Goal: Task Accomplishment & Management: Manage account settings

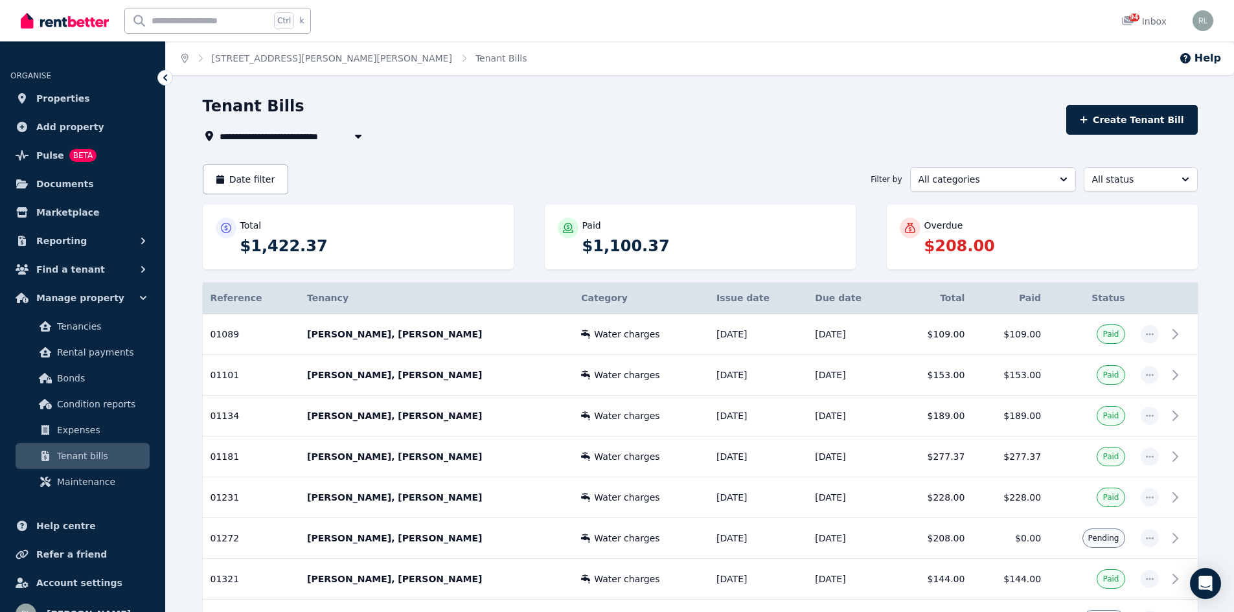
click at [187, 60] on icon "Breadcrumb" at bounding box center [184, 58] width 7 height 9
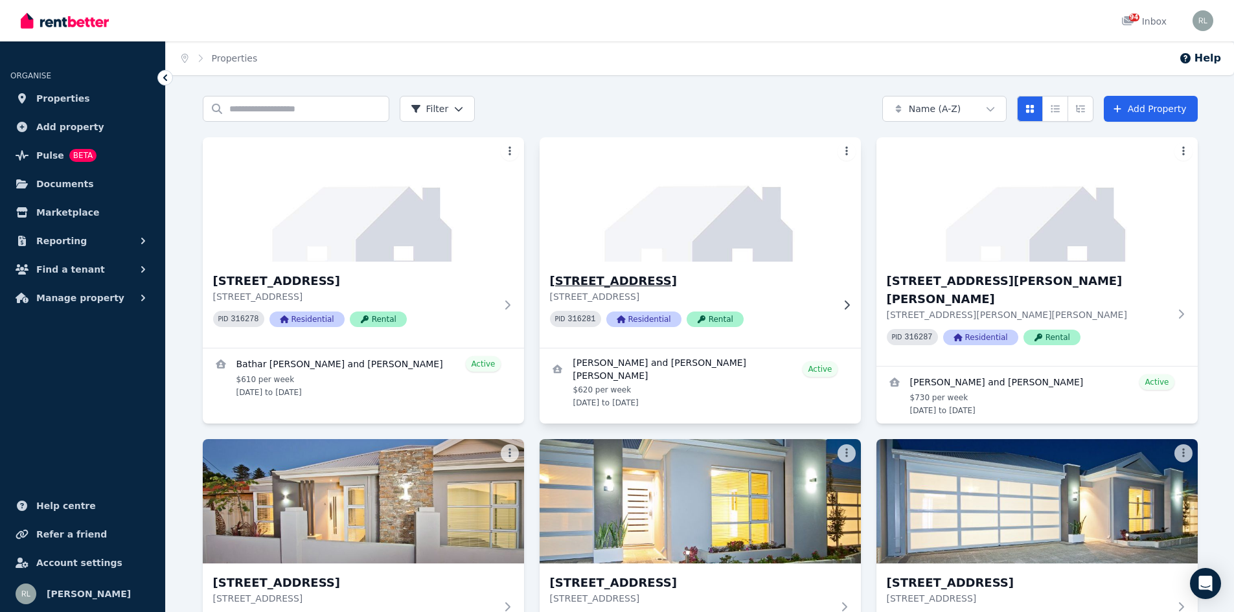
click at [634, 282] on h3 "[STREET_ADDRESS]" at bounding box center [691, 281] width 282 height 18
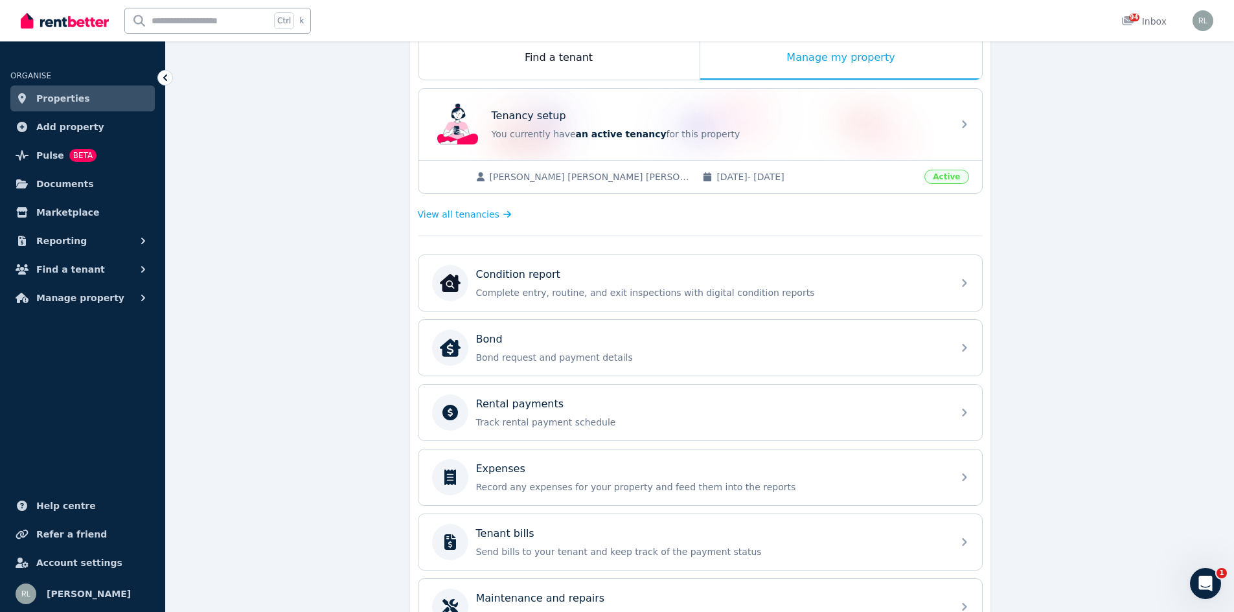
scroll to position [362, 0]
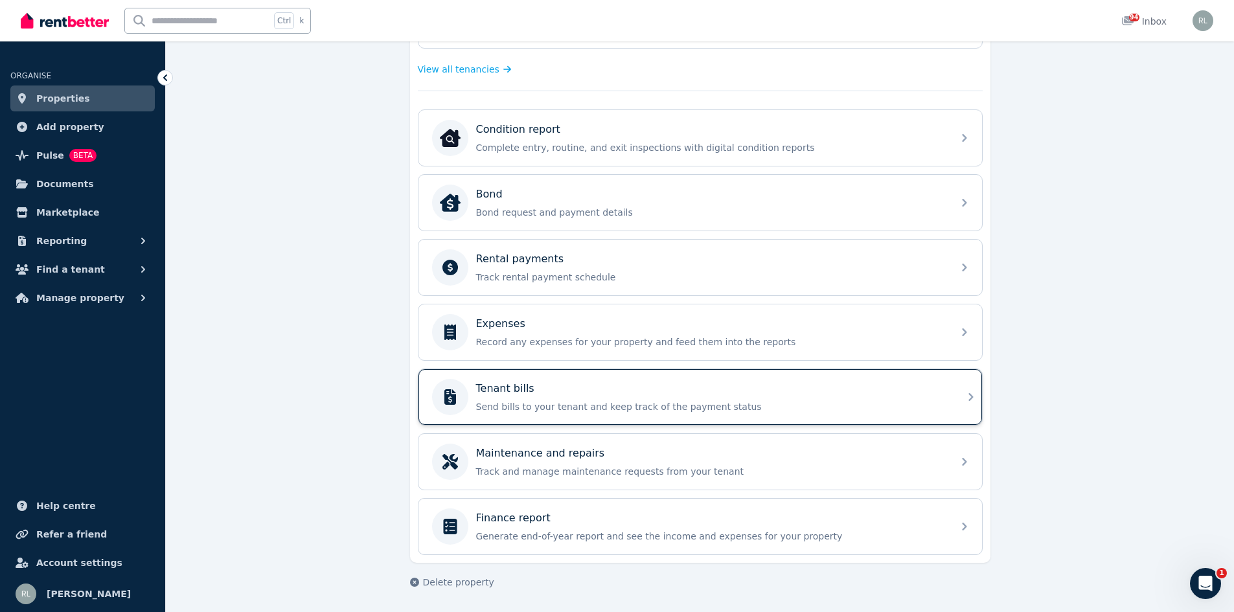
click at [546, 398] on div "Tenant bills Send bills to your tenant and keep track of the payment status" at bounding box center [710, 397] width 469 height 32
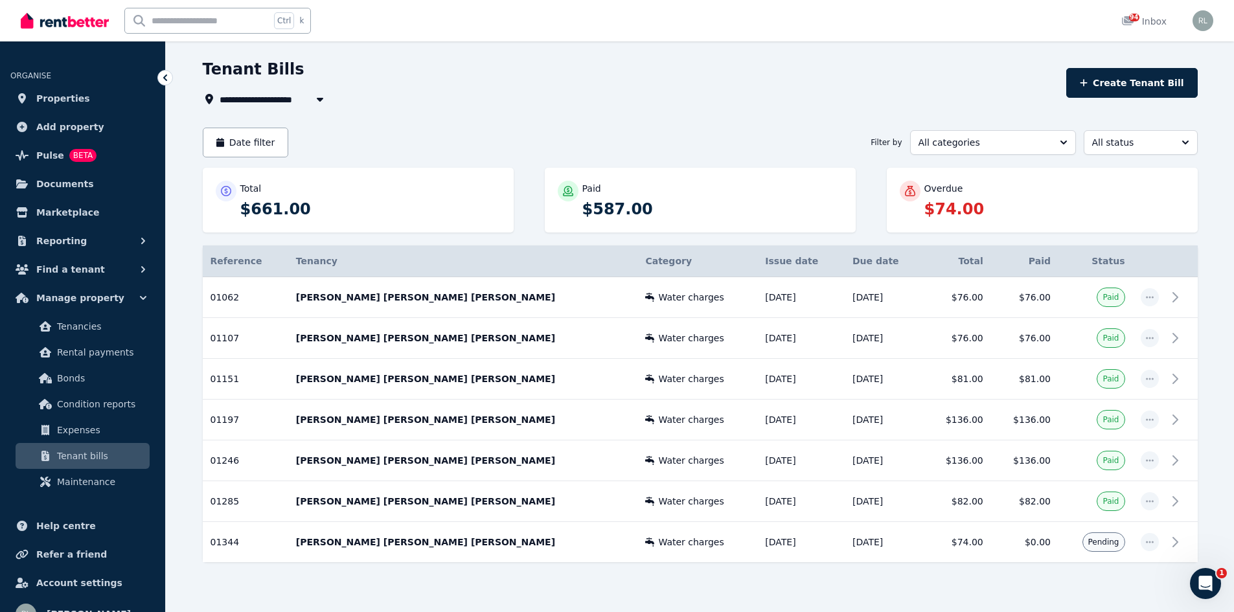
scroll to position [57, 0]
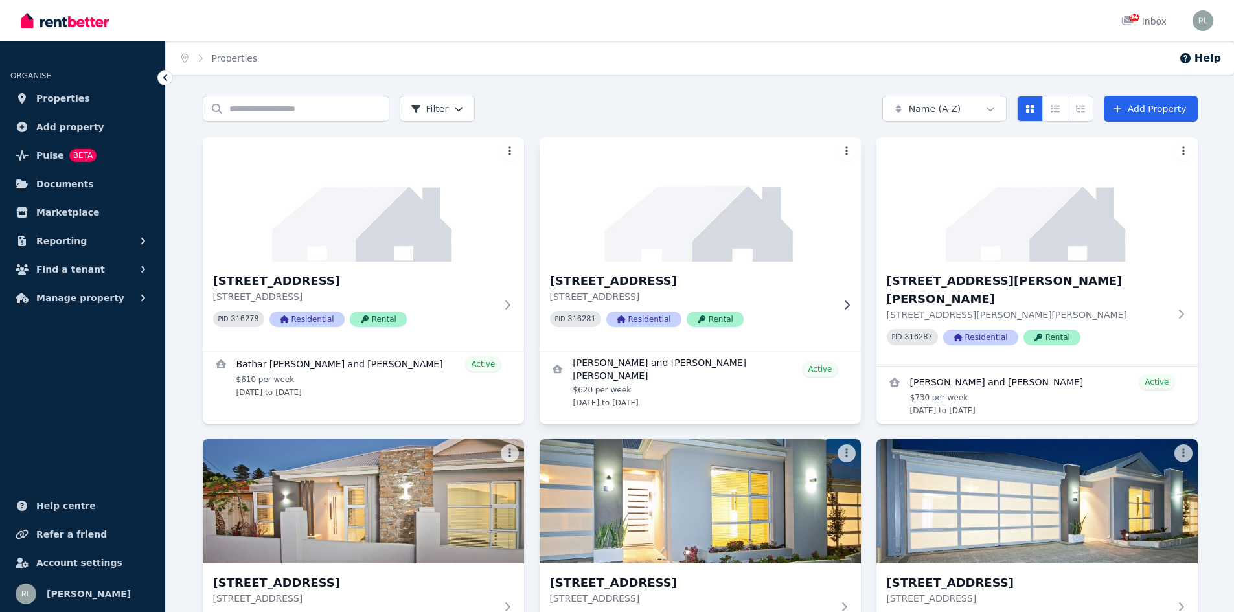
click at [618, 281] on h3 "[STREET_ADDRESS]" at bounding box center [691, 281] width 282 height 18
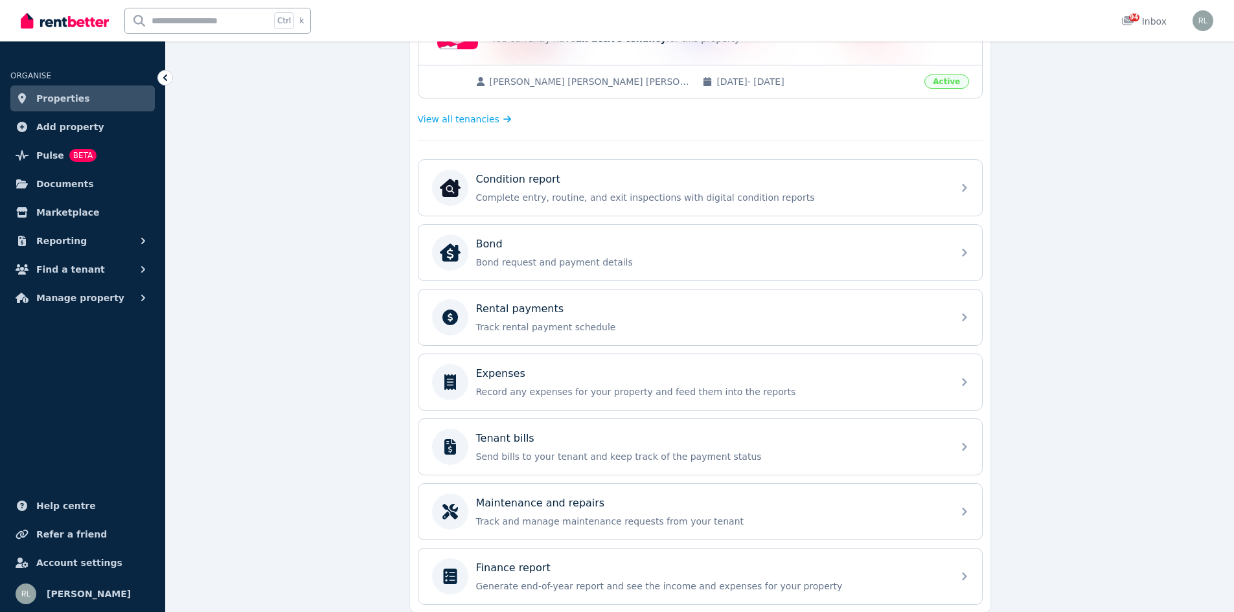
scroll to position [324, 0]
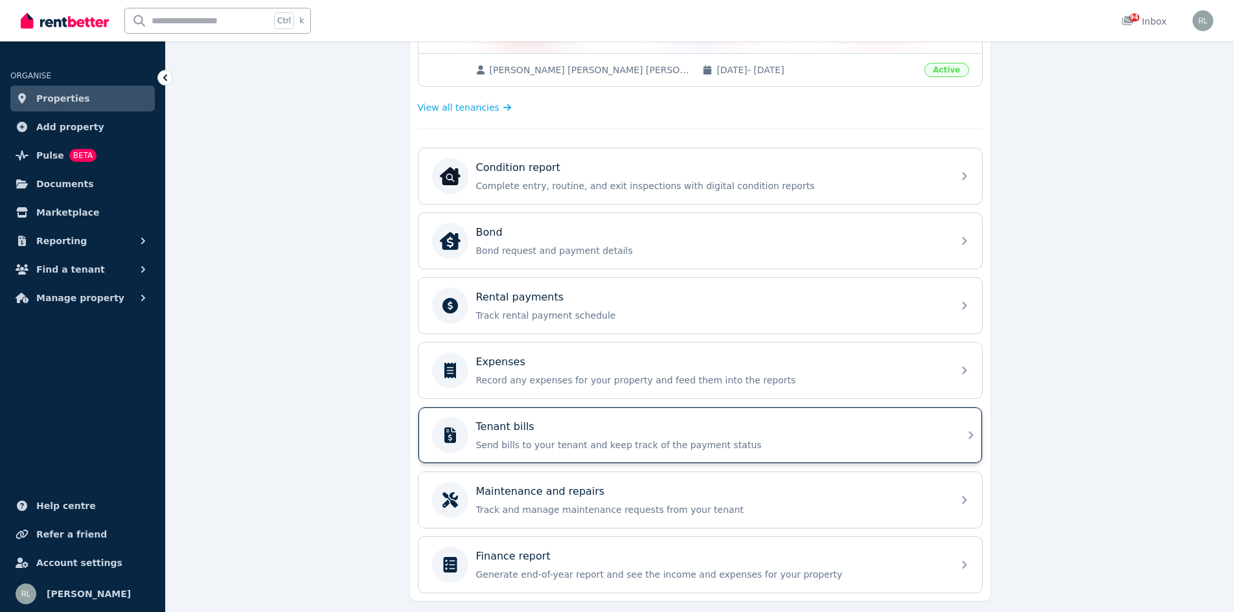
click at [511, 426] on p "Tenant bills" at bounding box center [505, 427] width 58 height 16
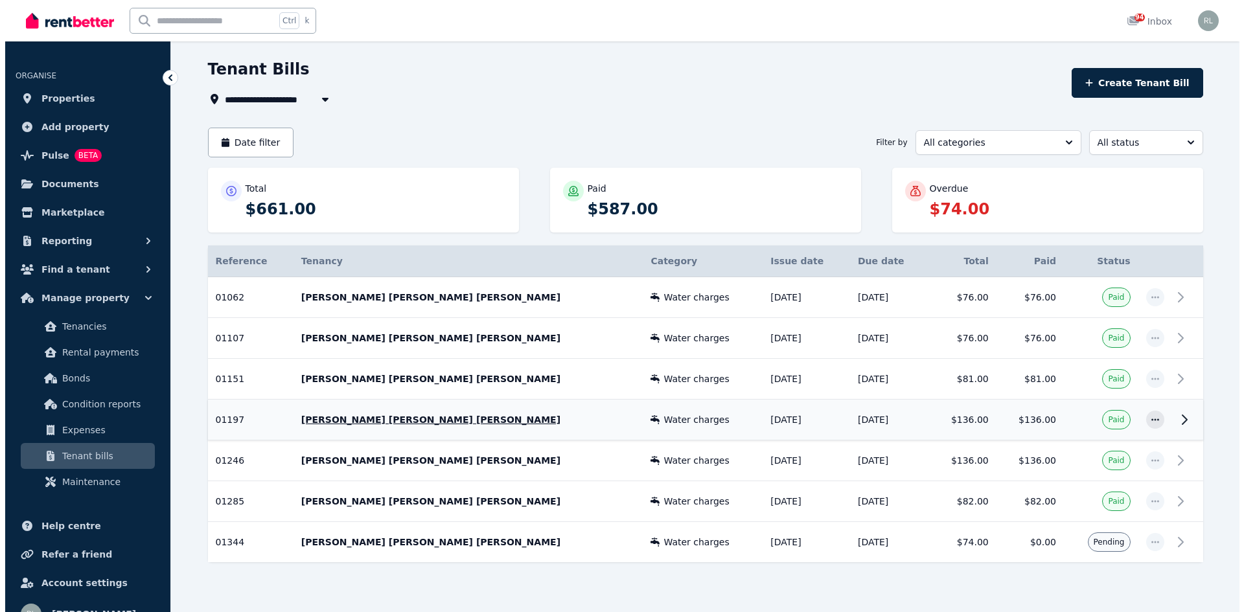
scroll to position [57, 0]
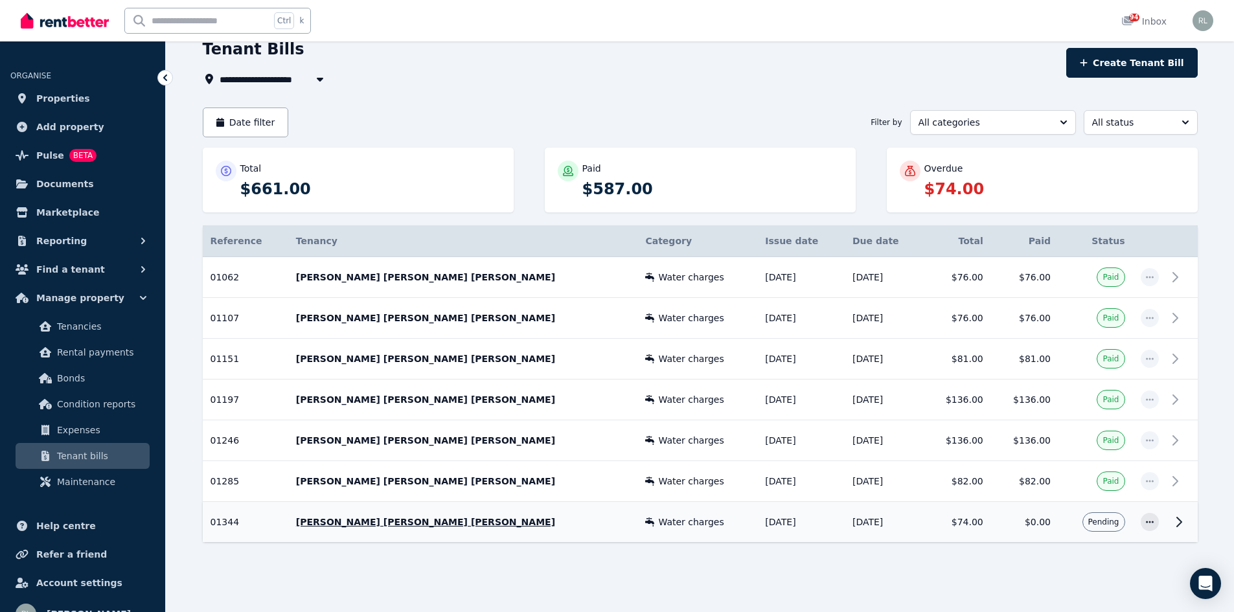
click at [468, 522] on p "[PERSON_NAME] [PERSON_NAME] [PERSON_NAME]" at bounding box center [463, 522] width 334 height 13
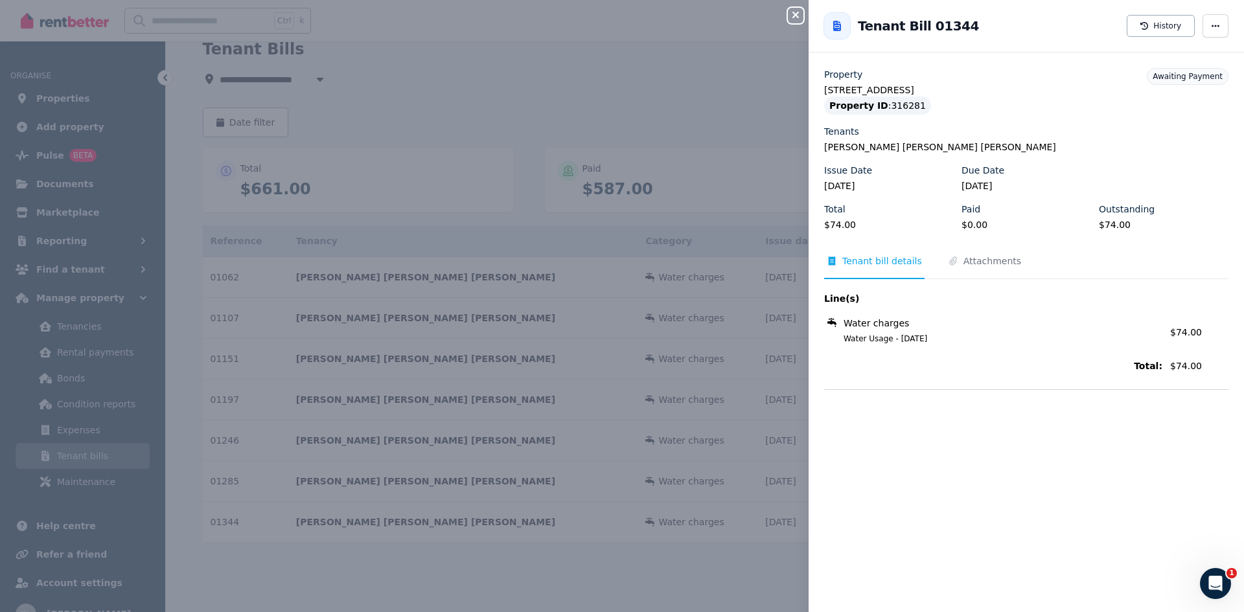
scroll to position [0, 0]
click at [963, 262] on span "Attachments" at bounding box center [992, 261] width 58 height 13
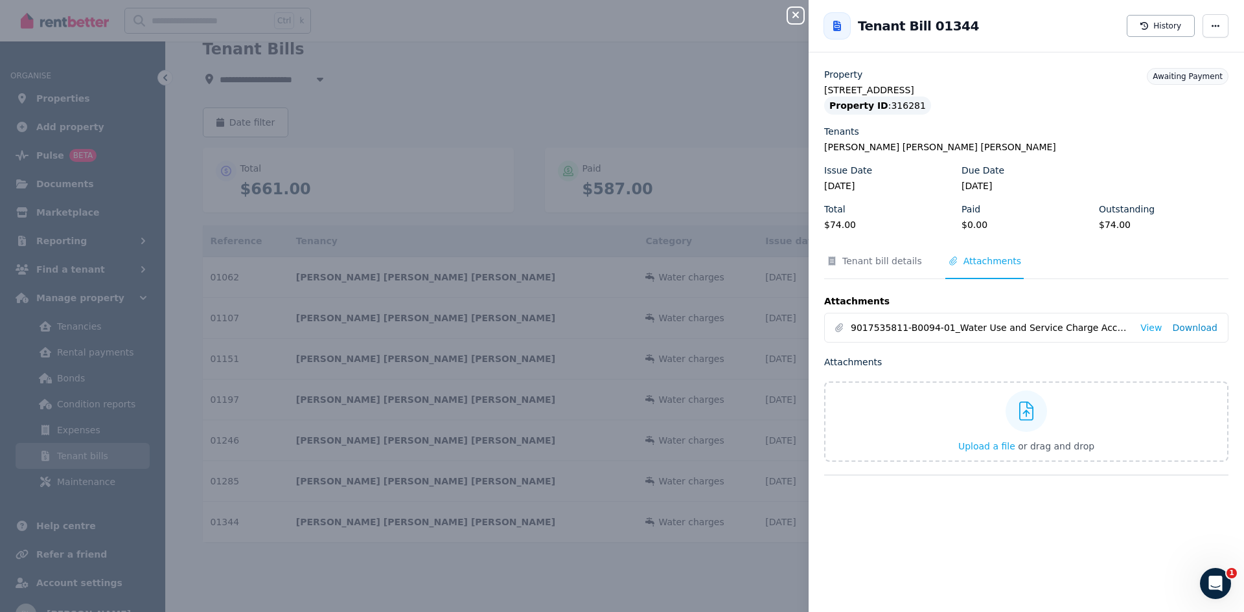
click at [1186, 327] on link "Download" at bounding box center [1194, 327] width 45 height 13
